Goal: Task Accomplishment & Management: Manage account settings

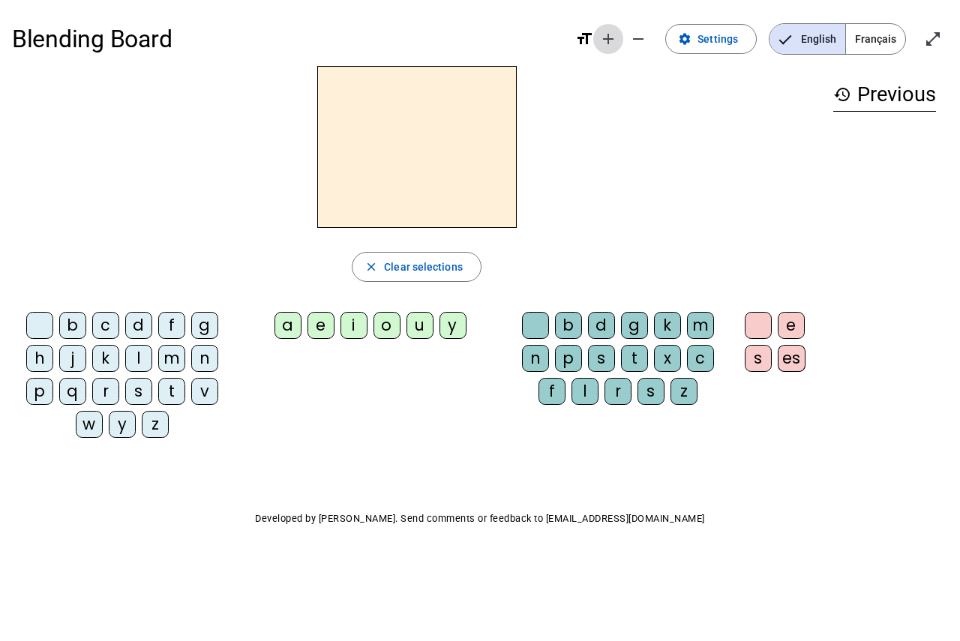
click at [609, 40] on mat-icon "add" at bounding box center [608, 39] width 18 height 18
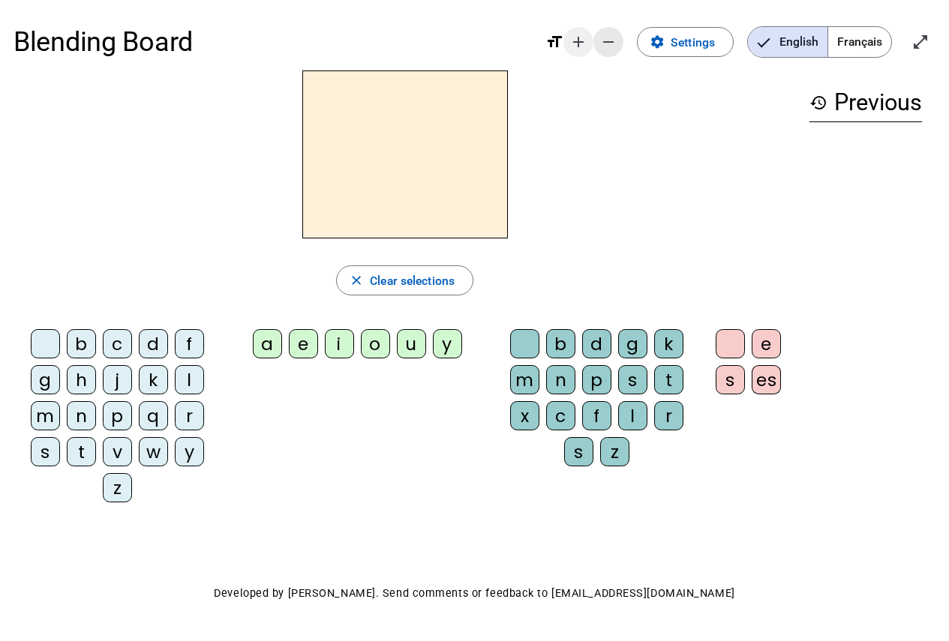
click at [609, 40] on mat-icon "remove" at bounding box center [608, 42] width 18 height 18
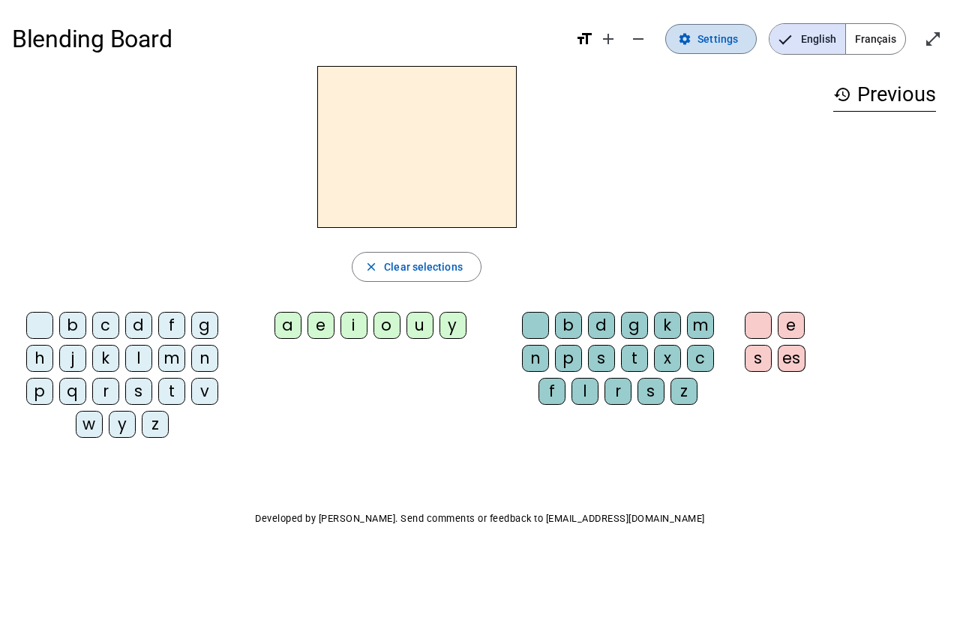
click at [709, 39] on span "Settings" at bounding box center [718, 39] width 41 height 18
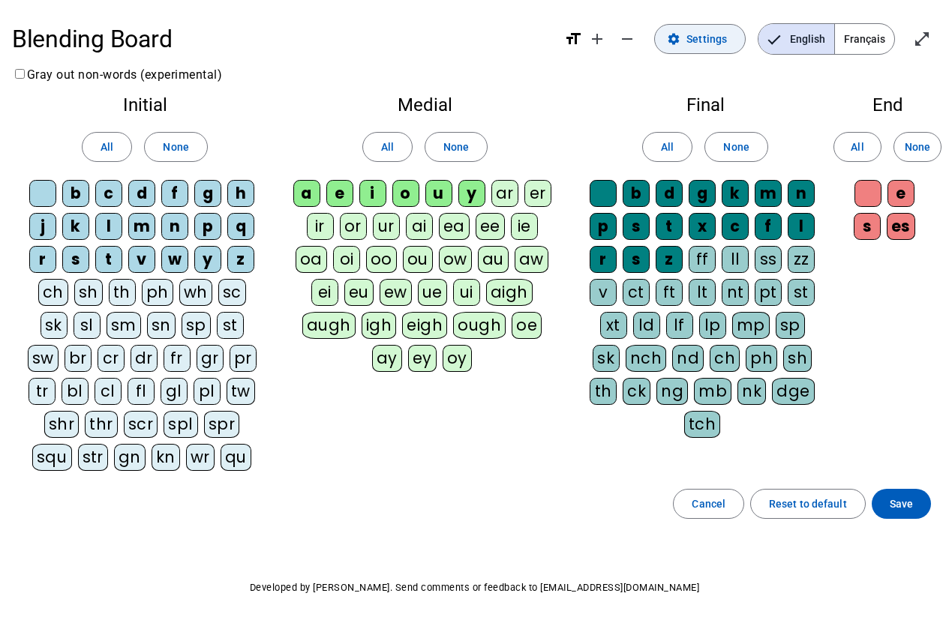
click at [709, 39] on span "Settings" at bounding box center [706, 39] width 41 height 18
click at [810, 503] on span "Reset to default" at bounding box center [808, 504] width 78 height 18
click at [719, 506] on span "Cancel" at bounding box center [709, 504] width 34 height 18
